Goal: Book appointment/travel/reservation

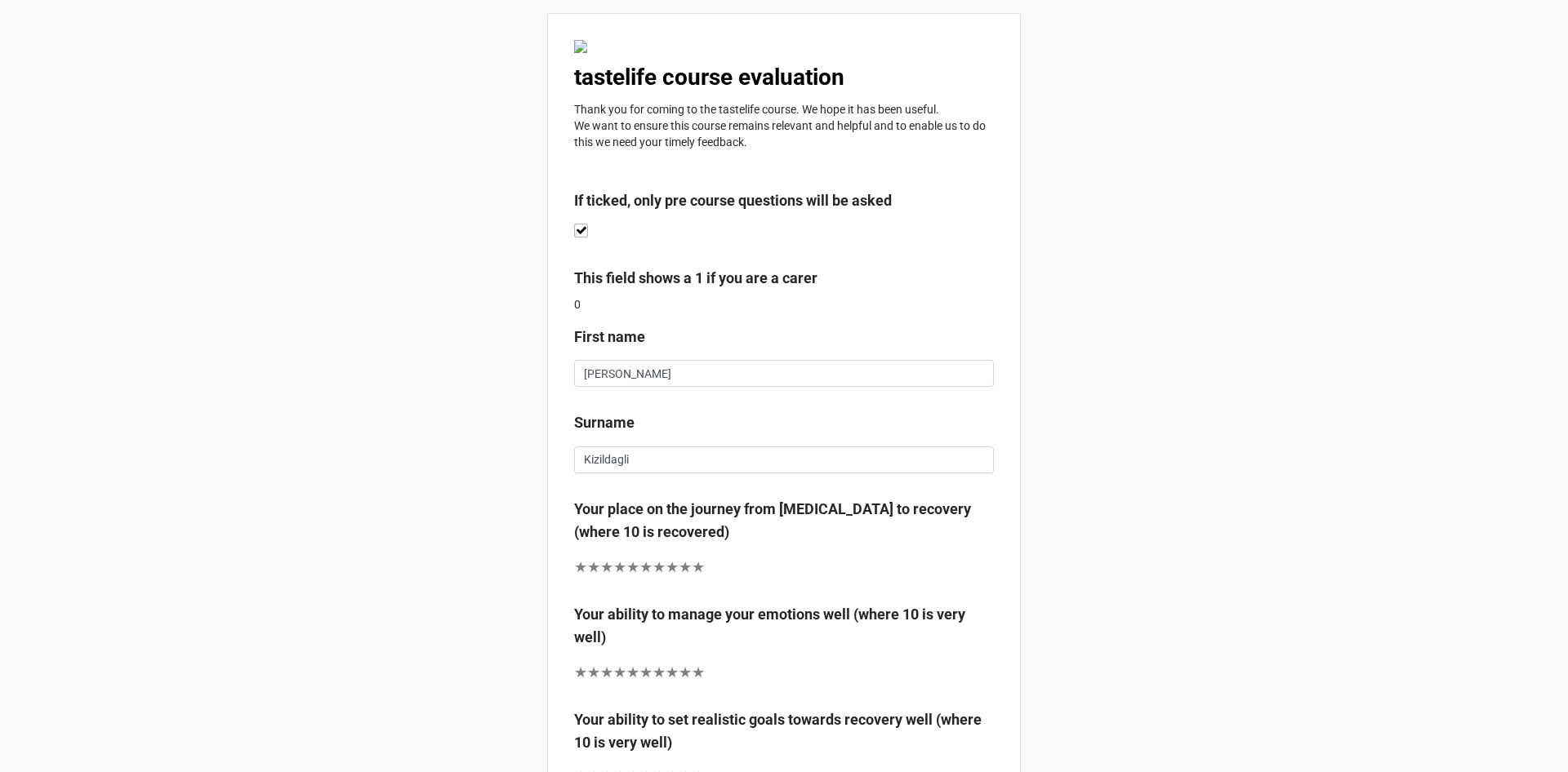
scroll to position [137, 0]
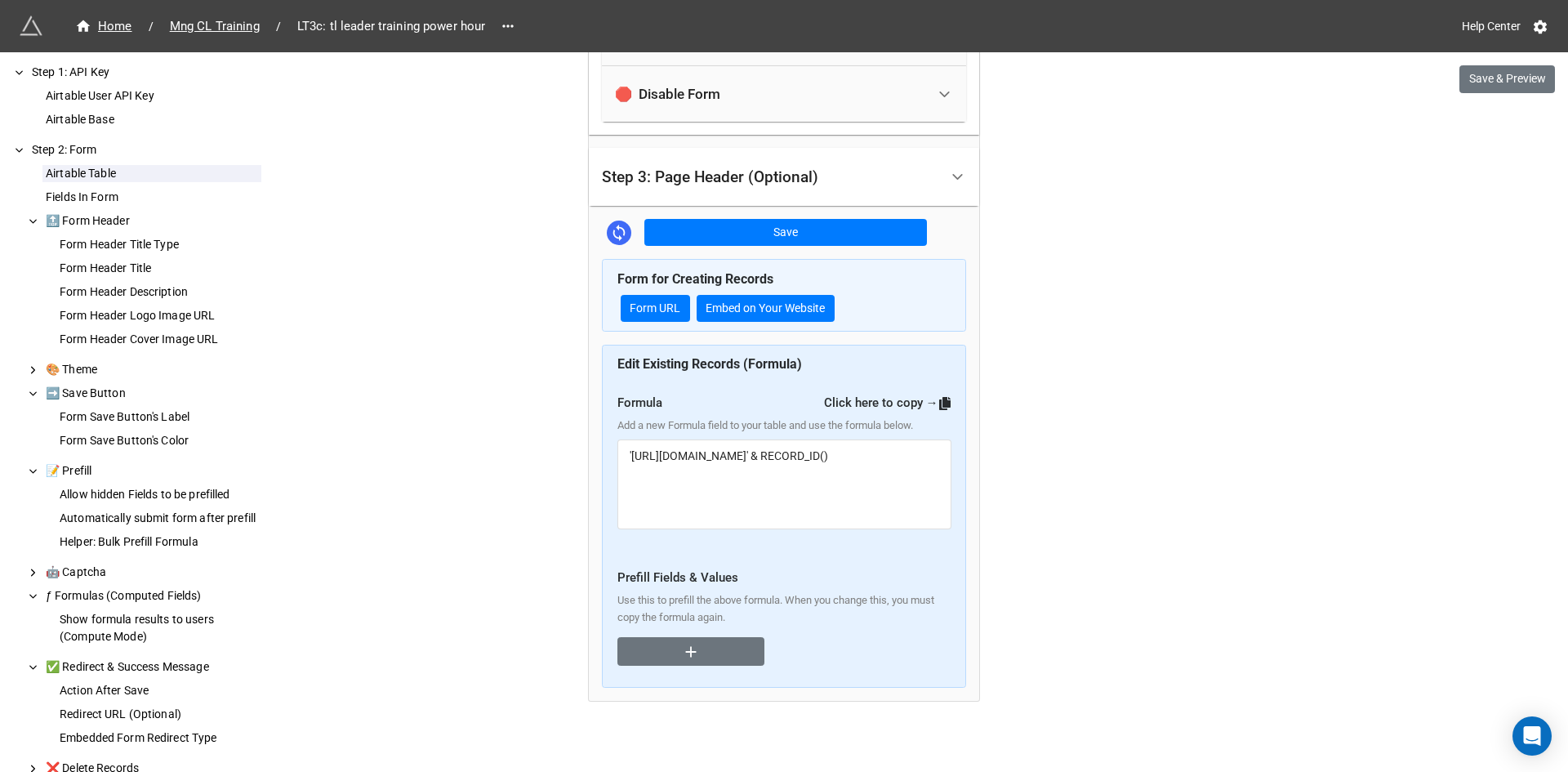
scroll to position [4343, 0]
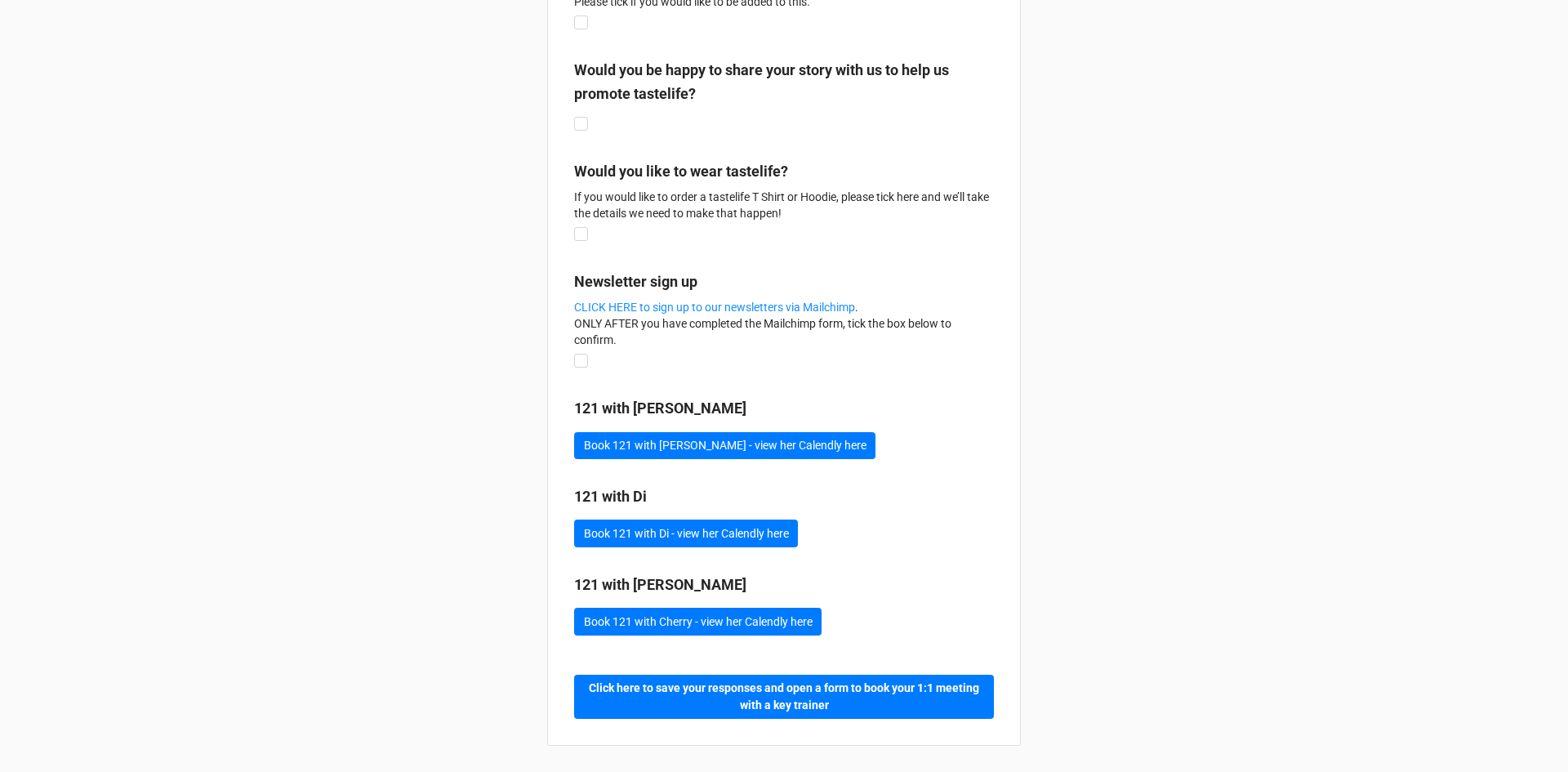
scroll to position [3358, 0]
click at [639, 447] on button "Book 121 with Marie - view her Calendly here" at bounding box center [724, 445] width 301 height 28
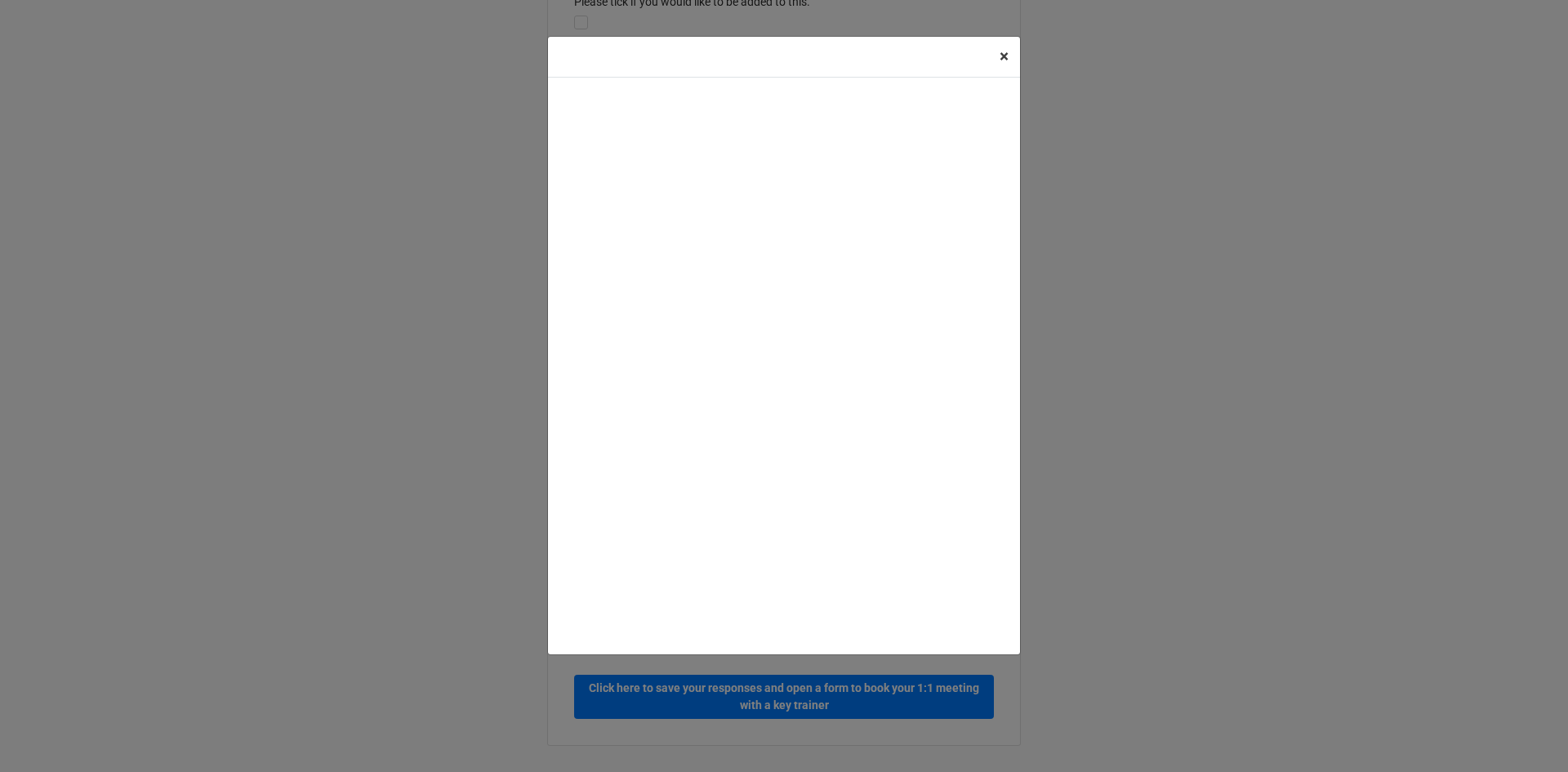
click at [1003, 55] on span "×" at bounding box center [1004, 56] width 9 height 19
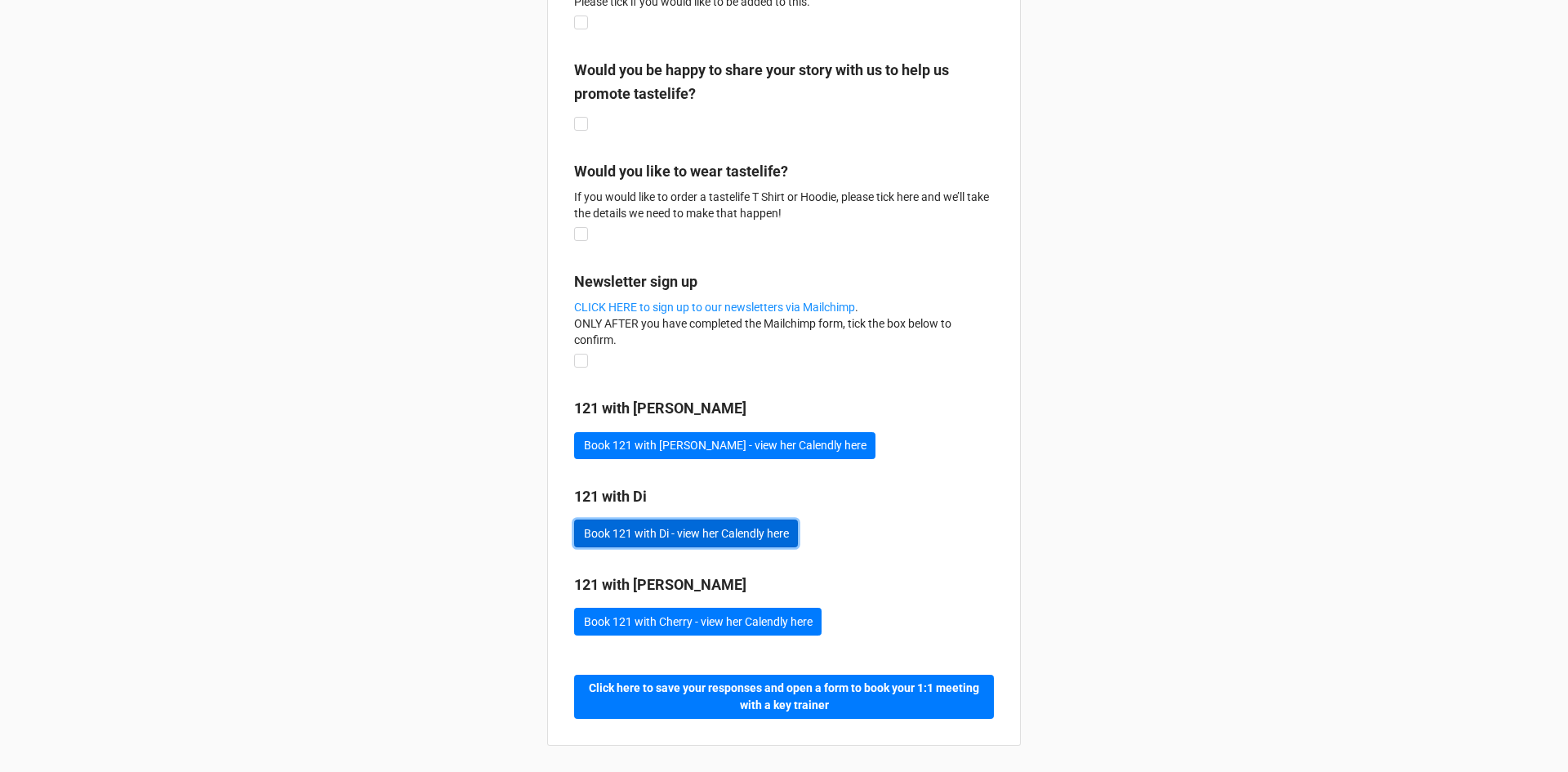
click at [692, 533] on button "Book 121 with Di - view her Calendly here" at bounding box center [685, 532] width 224 height 28
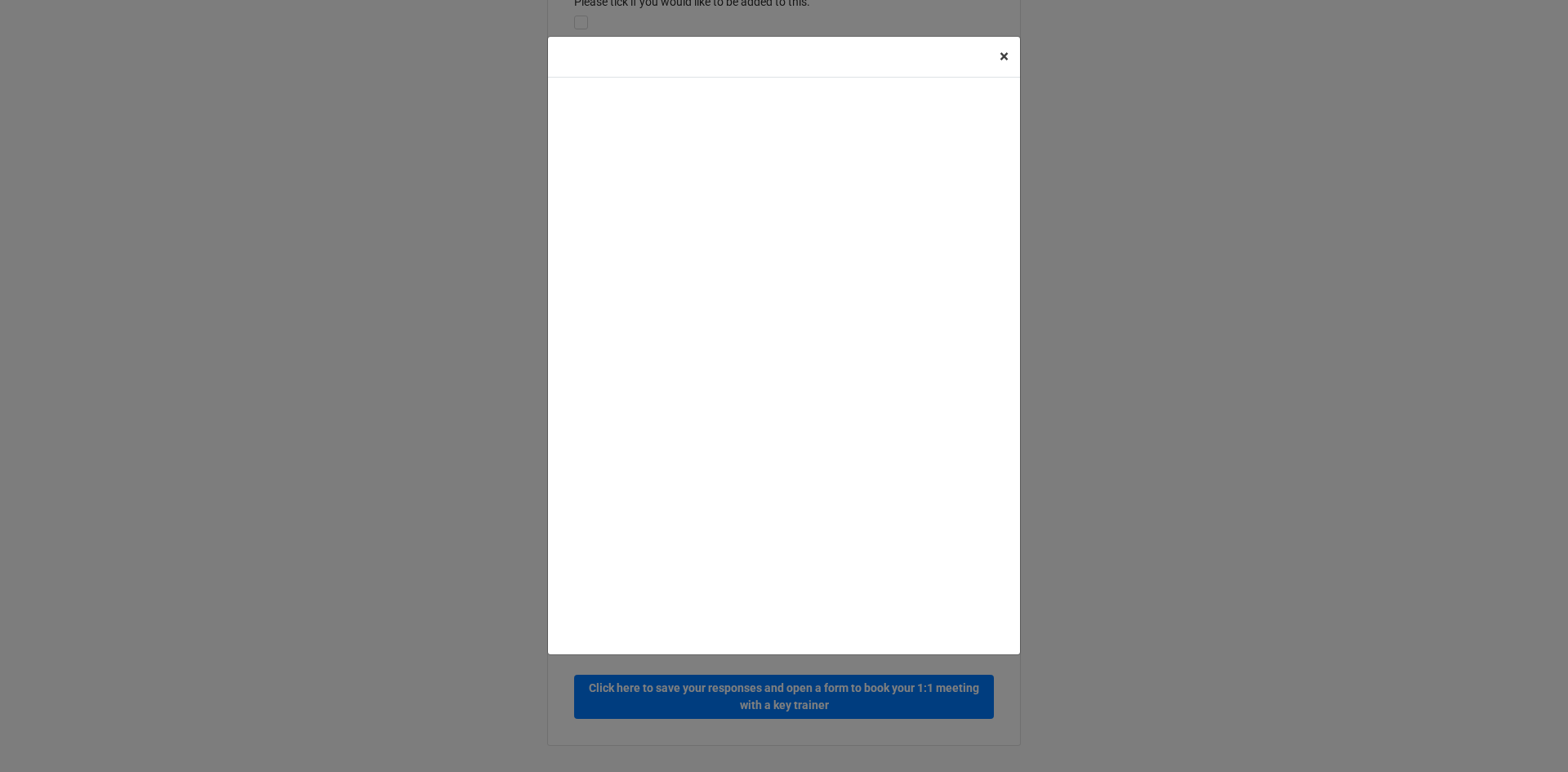
click at [1006, 59] on span "×" at bounding box center [1004, 56] width 9 height 19
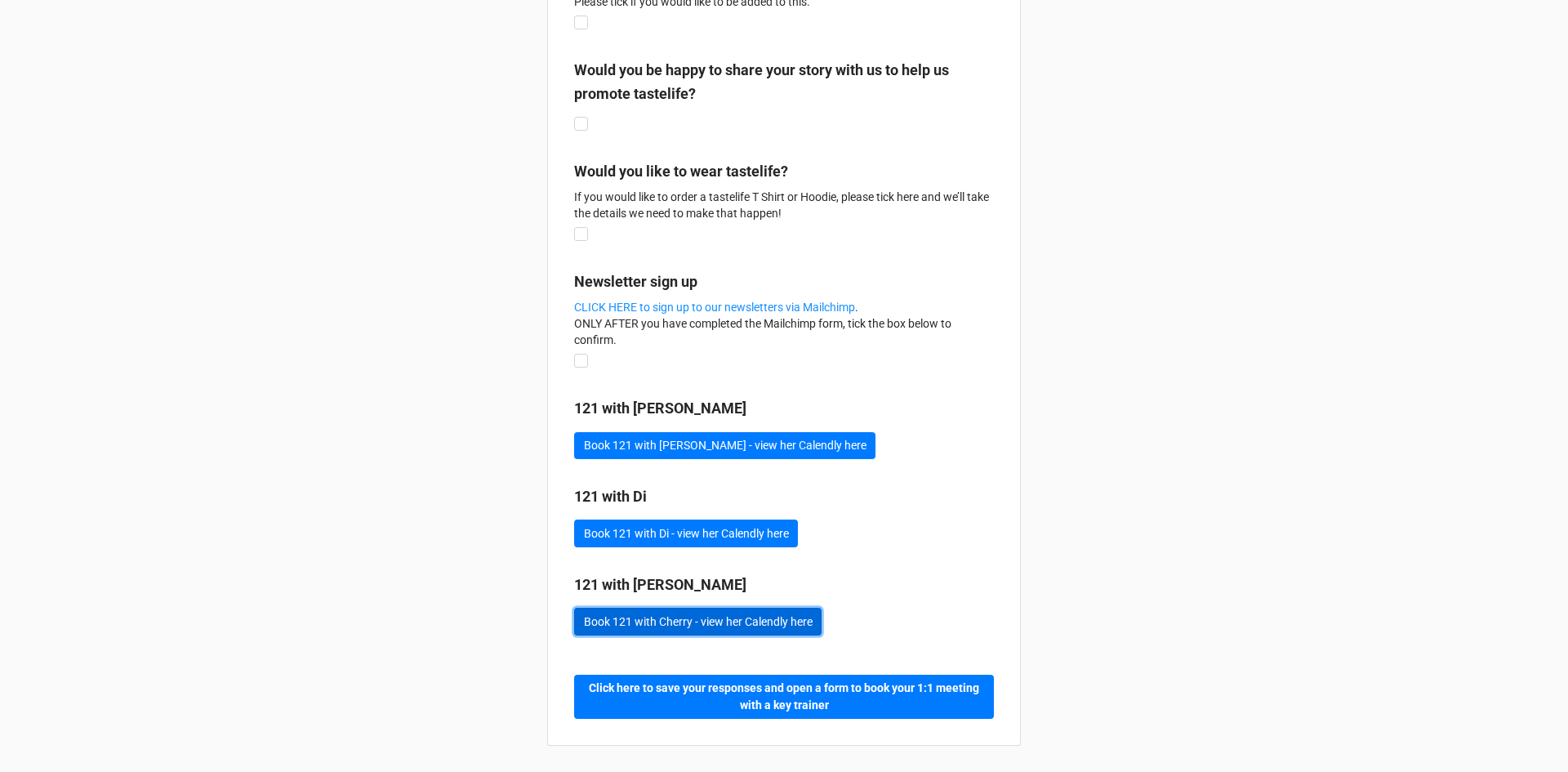
click at [615, 614] on button "Book 121 with Cherry - view her Calendly here" at bounding box center [697, 621] width 247 height 28
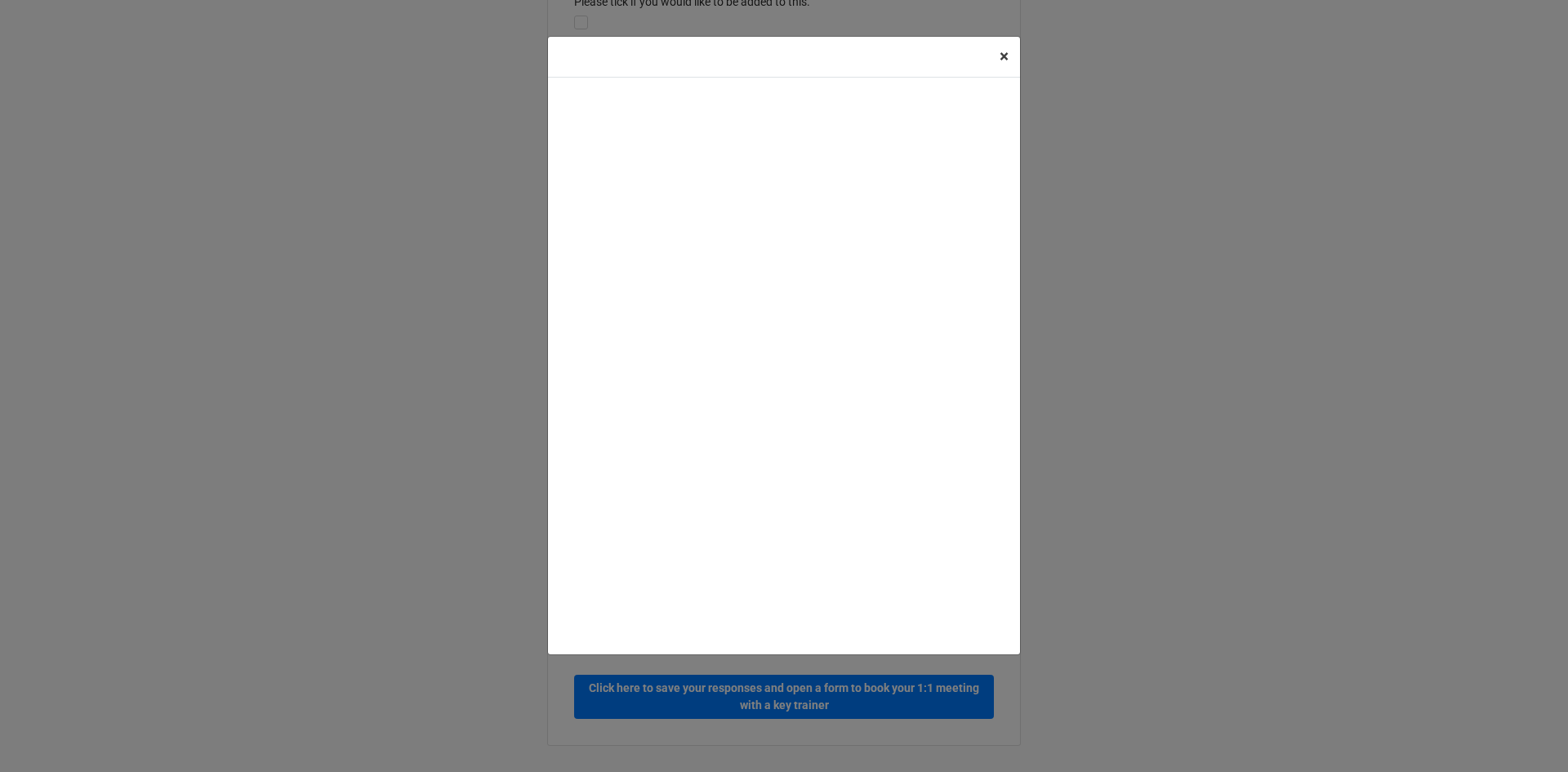
click at [1007, 54] on span "×" at bounding box center [1004, 56] width 9 height 19
